Goal: Task Accomplishment & Management: Manage account settings

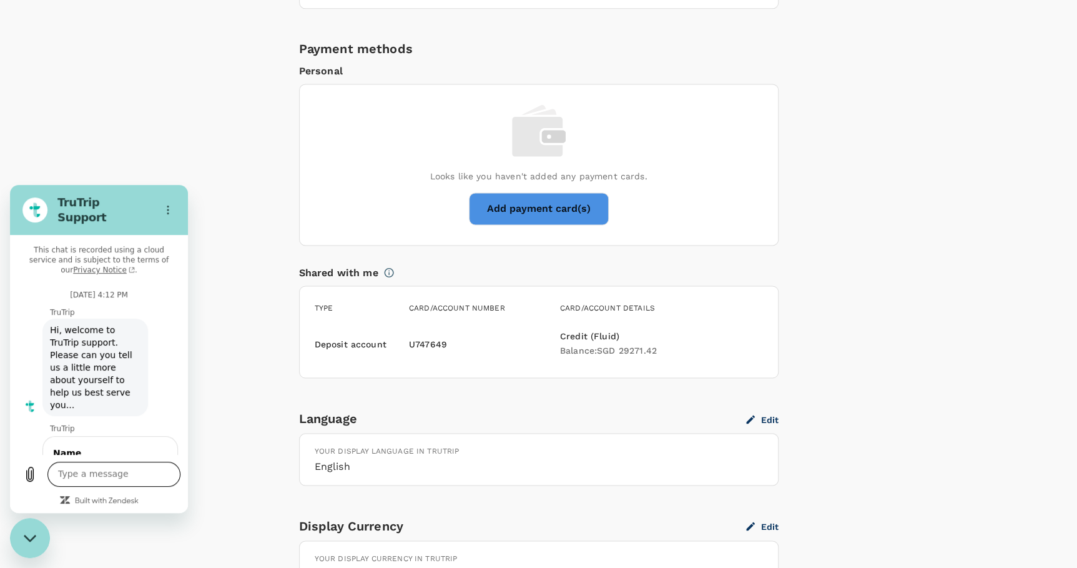
scroll to position [1805, 0]
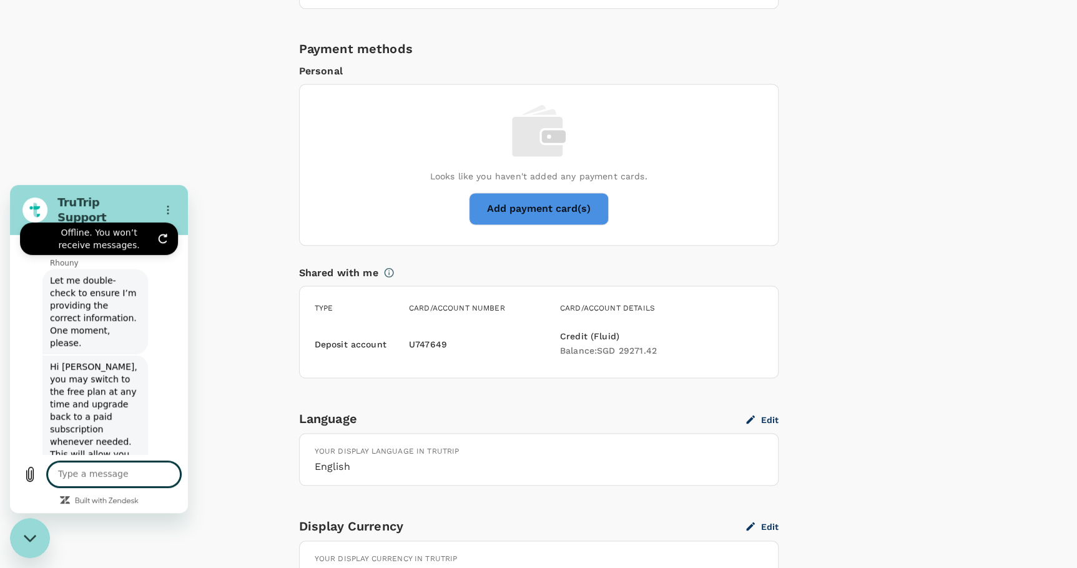
click at [96, 484] on textarea at bounding box center [113, 473] width 133 height 25
click at [167, 234] on icon "Refresh connection" at bounding box center [163, 239] width 10 height 10
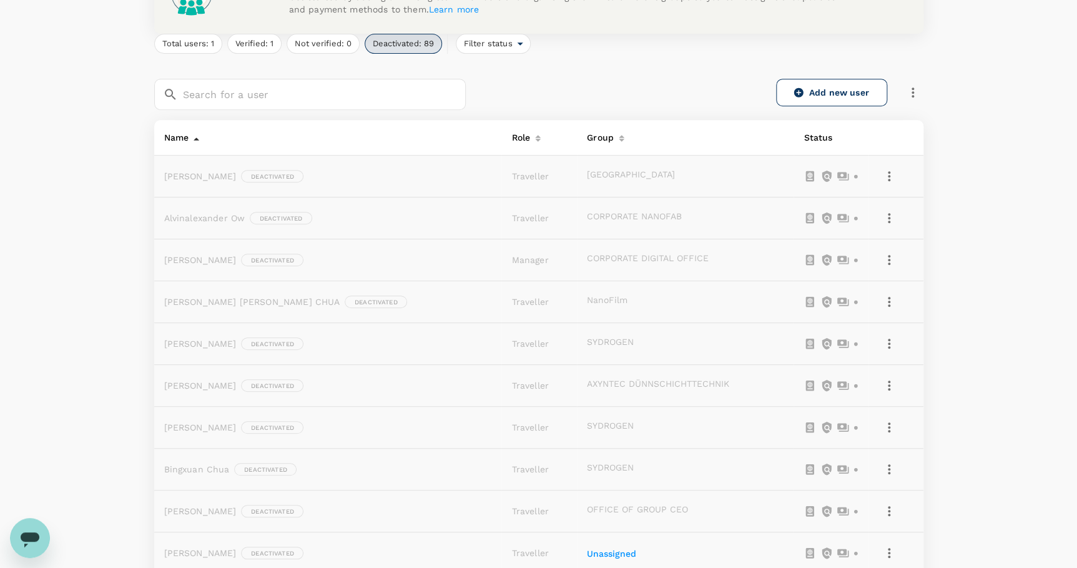
click at [11, 553] on div "People Users Groups Invite your team members Get started by adding or inviting …" at bounding box center [538, 460] width 1077 height 1288
click at [22, 531] on icon "Open messaging window" at bounding box center [30, 537] width 22 height 22
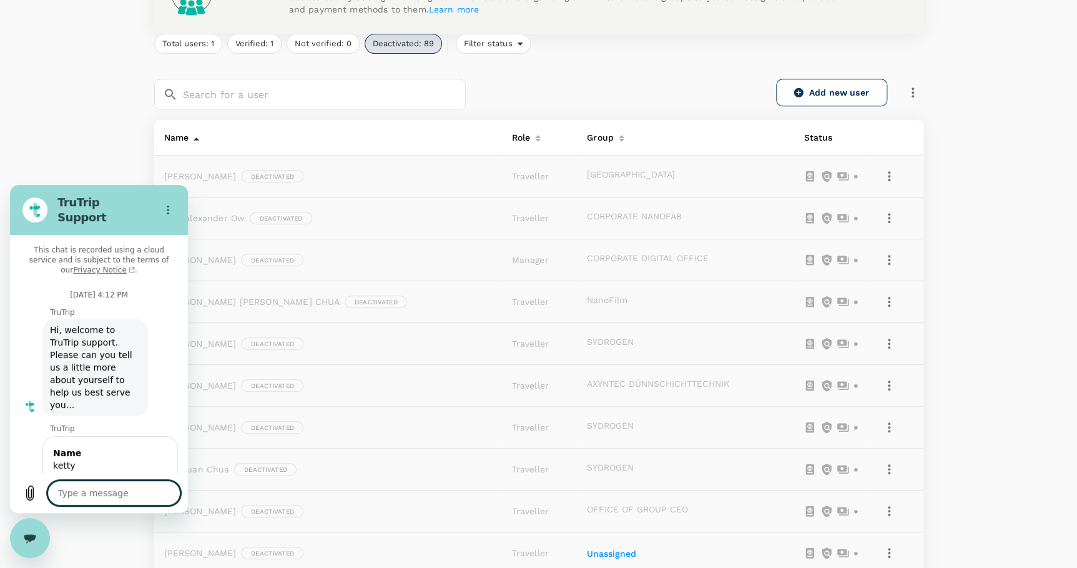
type textarea "x"
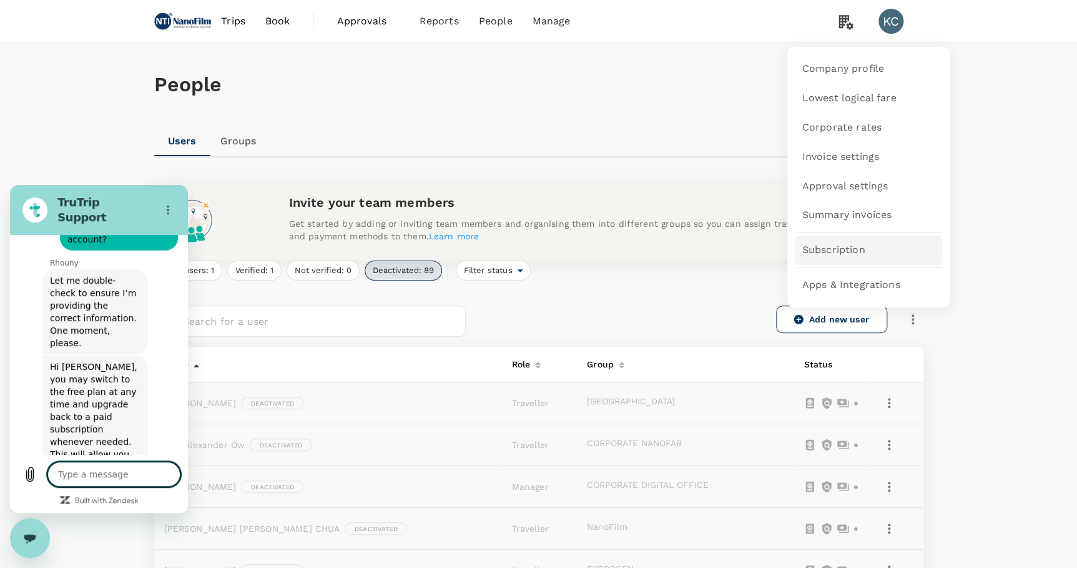
click at [850, 257] on link "Subscription" at bounding box center [868, 249] width 147 height 29
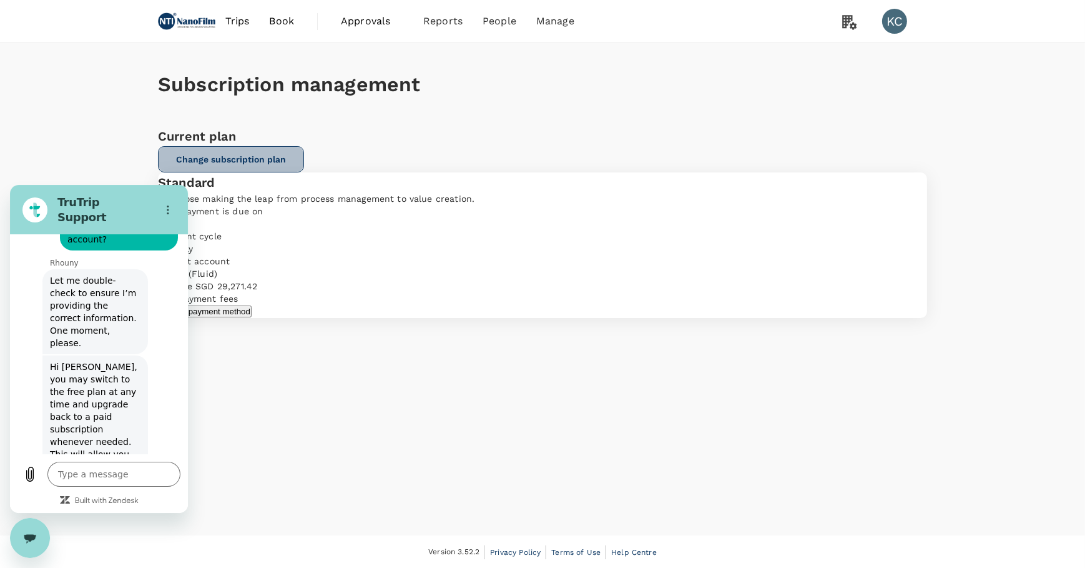
click at [304, 162] on button "Change subscription plan" at bounding box center [231, 159] width 146 height 26
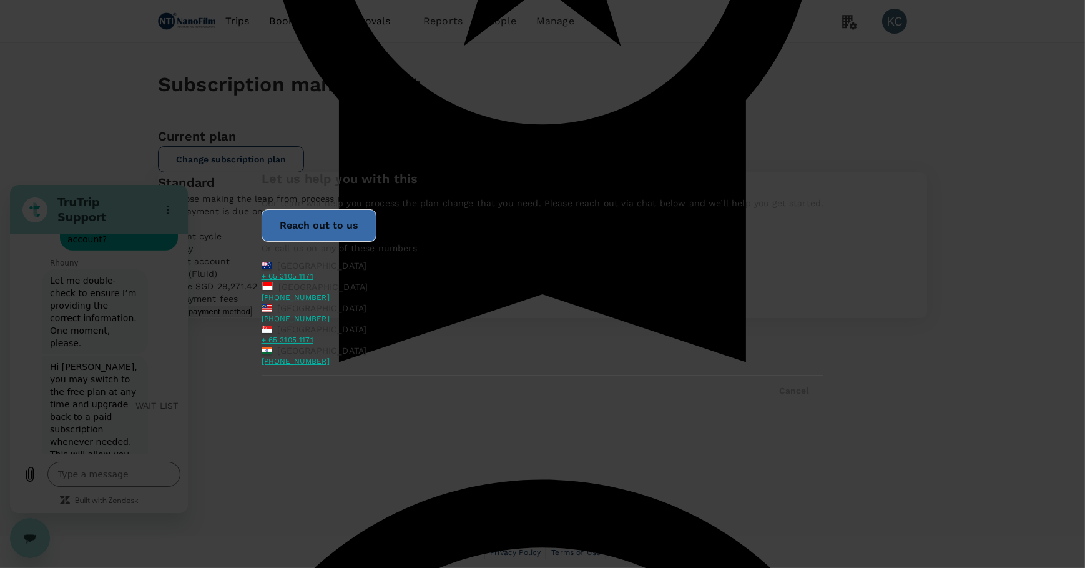
click at [377, 237] on button "Reach out to us" at bounding box center [319, 225] width 115 height 32
